Goal: Information Seeking & Learning: Learn about a topic

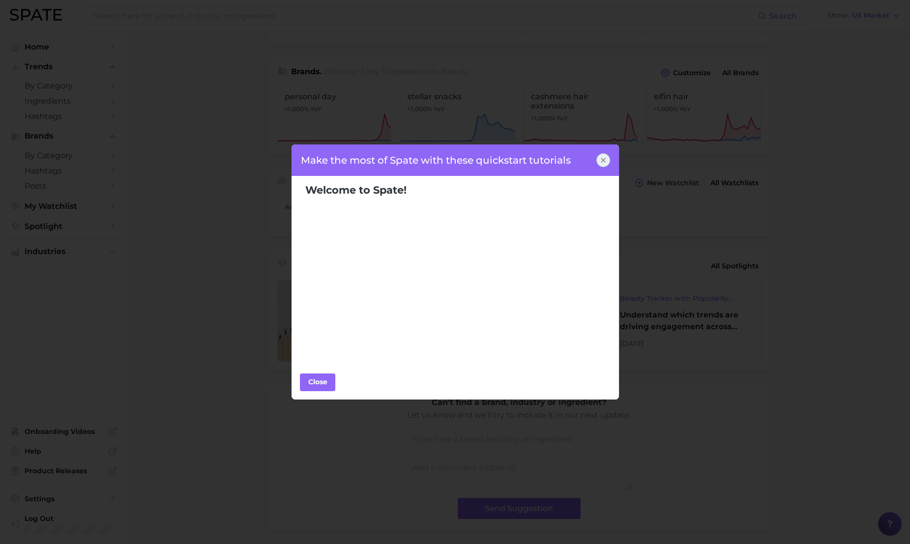
scroll to position [218, 0]
click at [601, 159] on icon at bounding box center [603, 160] width 8 height 8
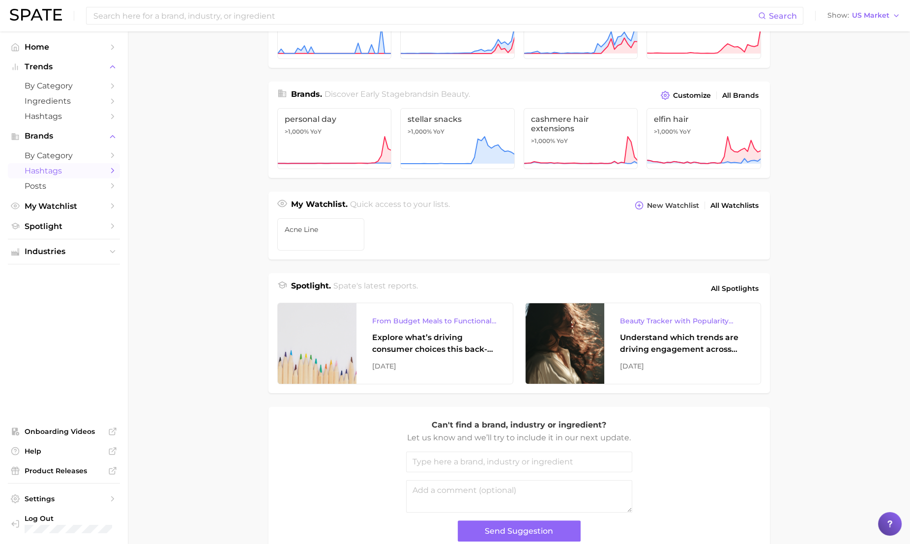
scroll to position [0, 0]
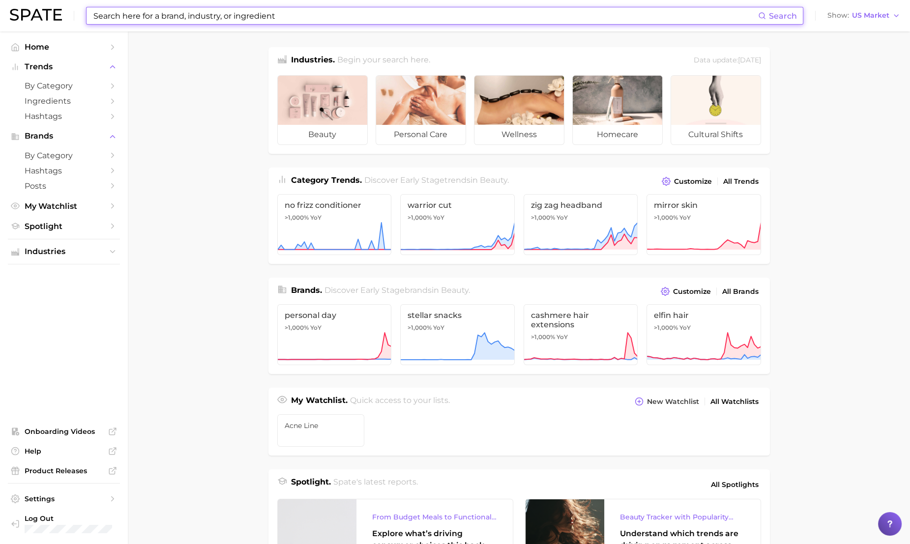
click at [225, 10] on input at bounding box center [425, 15] width 666 height 17
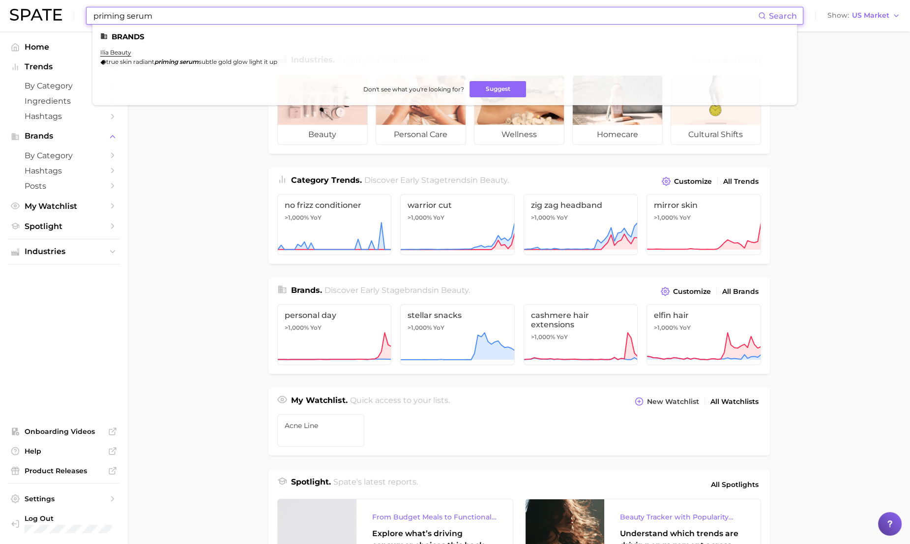
type input "priming serum"
click at [179, 63] on span at bounding box center [178, 61] width 1 height 7
click at [118, 56] on link "ilia beauty" at bounding box center [115, 52] width 31 height 7
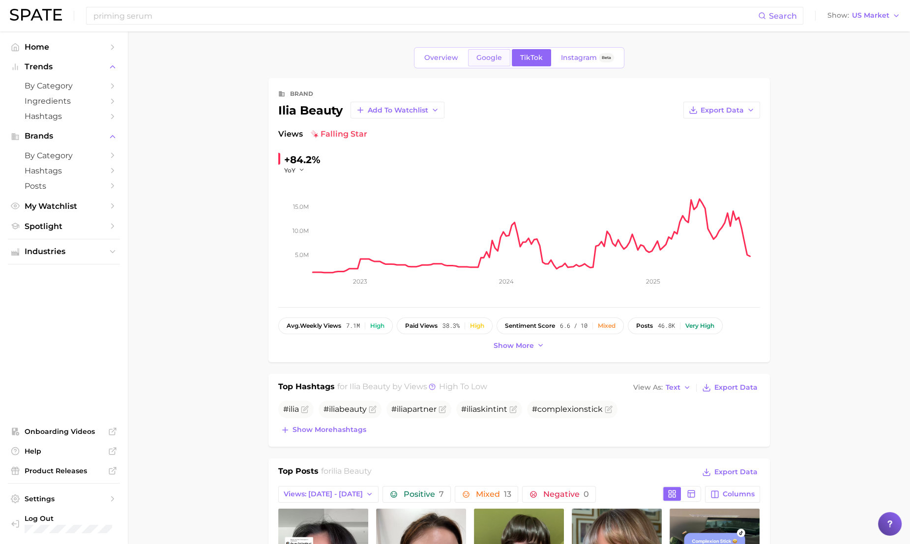
click at [489, 52] on link "Google" at bounding box center [489, 57] width 42 height 17
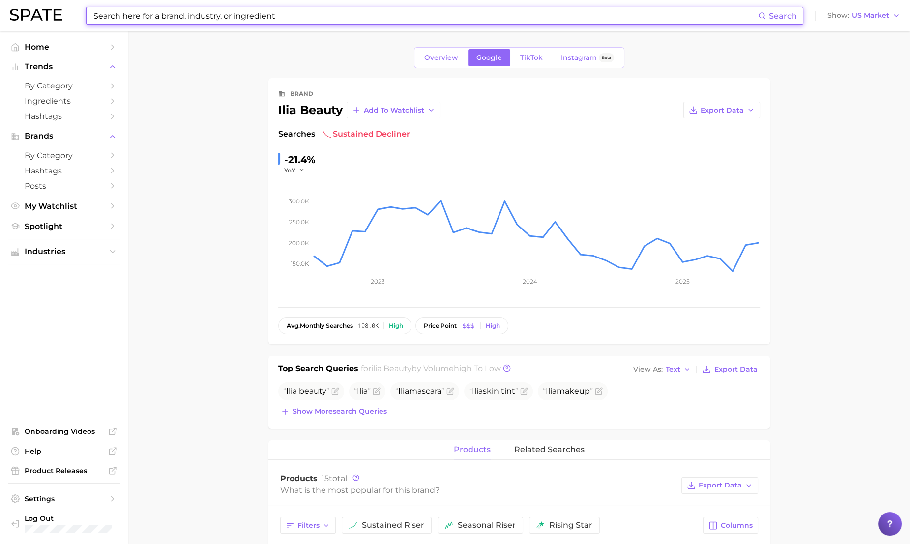
click at [158, 22] on input at bounding box center [425, 15] width 666 height 17
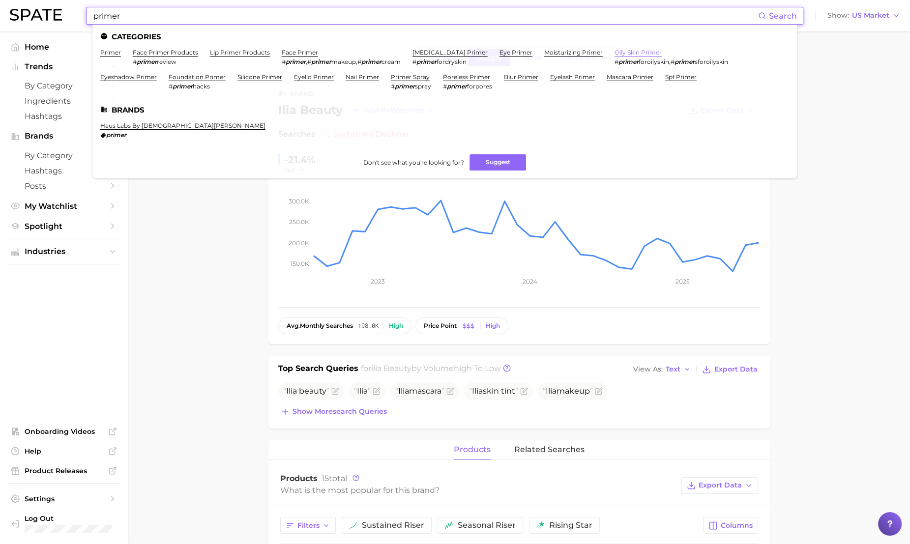
type input "primer"
click at [614, 50] on link "oily skin primer" at bounding box center [637, 52] width 47 height 7
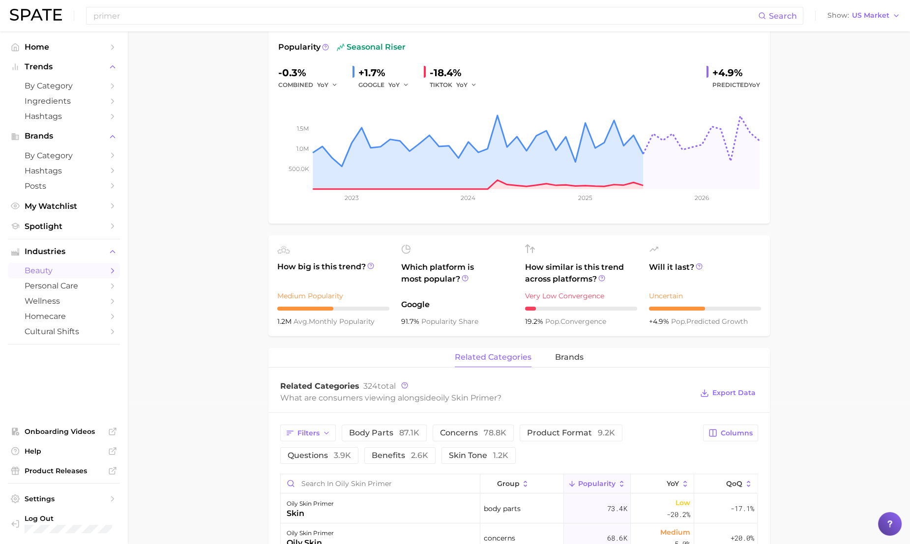
scroll to position [139, 0]
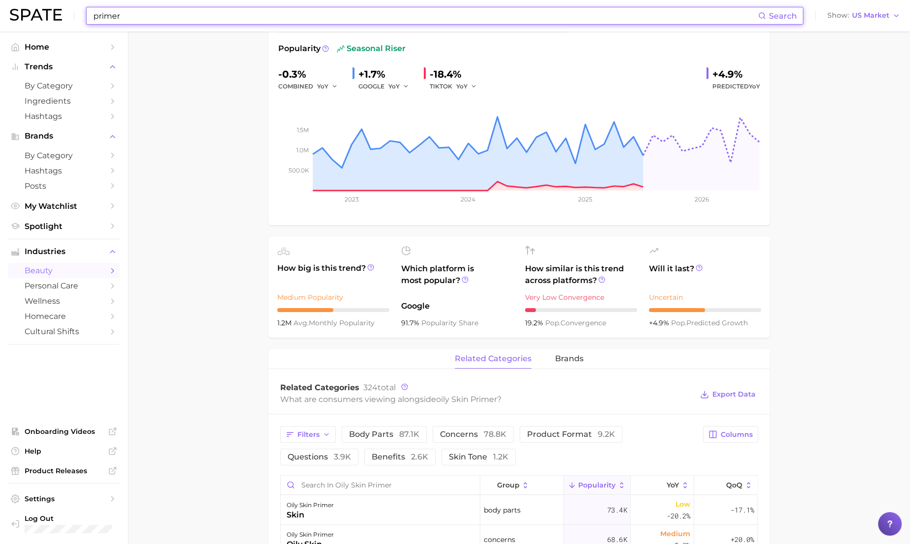
click at [122, 12] on input "primer" at bounding box center [425, 15] width 666 height 17
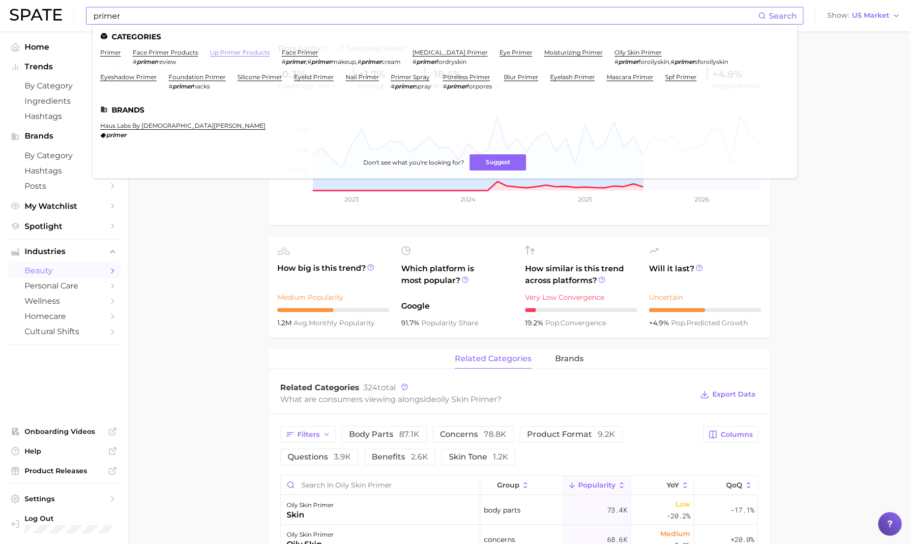
click at [242, 52] on link "lip primer products" at bounding box center [240, 52] width 60 height 7
